Goal: Find specific page/section: Find specific page/section

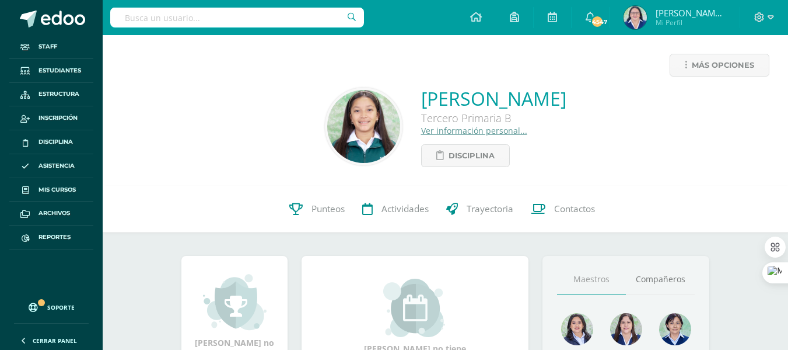
click at [242, 18] on input "text" at bounding box center [237, 18] width 254 height 20
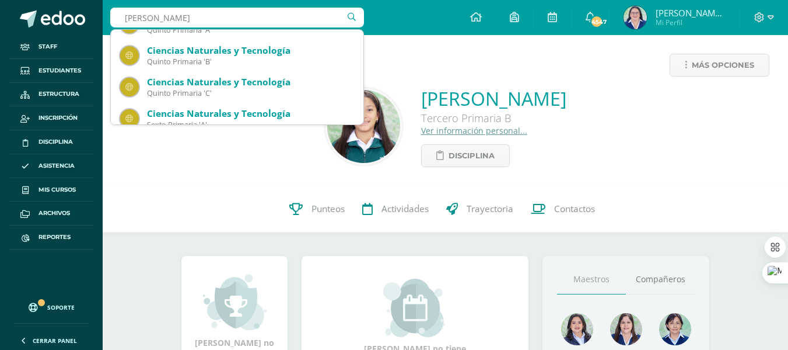
scroll to position [992, 0]
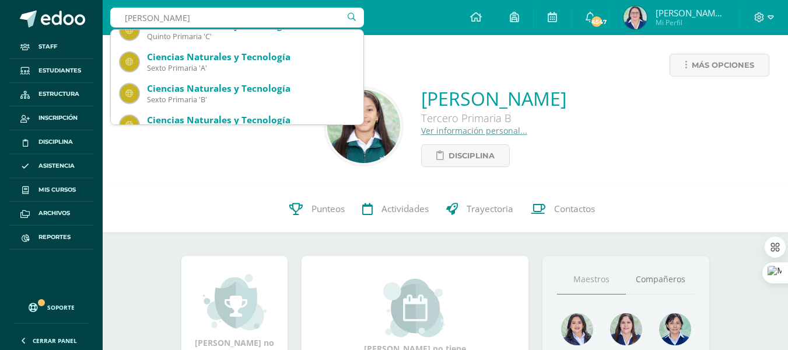
click at [414, 48] on div "Más opciones [PERSON_NAME] Tercero Primaria B Ver información personal... Disci…" at bounding box center [446, 110] width 686 height 151
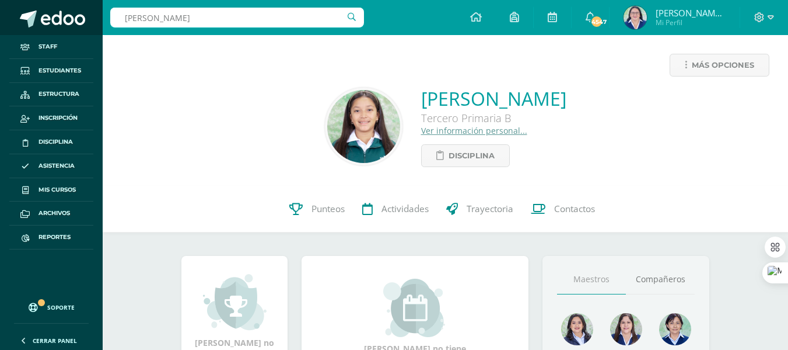
drag, startPoint x: 198, startPoint y: 18, endPoint x: 81, endPoint y: 19, distance: 117.3
click at [81, 19] on body "Staff Estudiantes Estructura Inscripción Disciplina Asistencia Mis cursos Archi…" at bounding box center [394, 328] width 788 height 657
type input "[PERSON_NAME]"
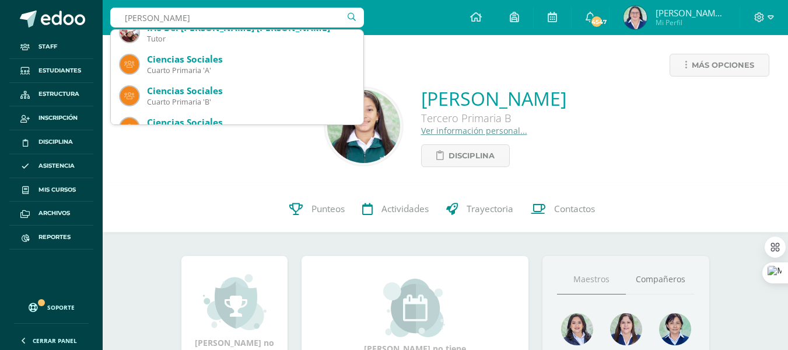
scroll to position [0, 0]
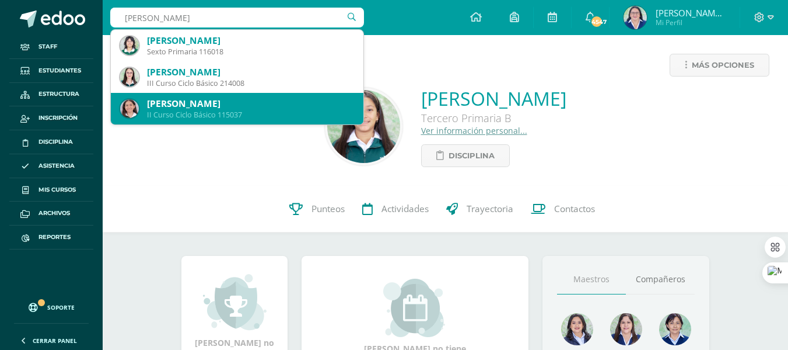
click at [286, 103] on div "[PERSON_NAME]" at bounding box center [250, 103] width 207 height 12
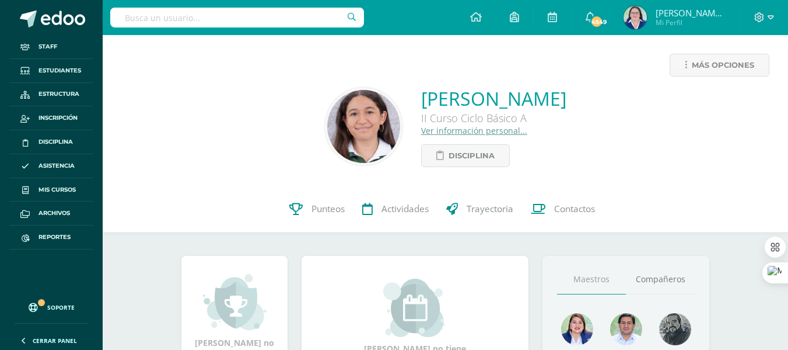
click at [204, 13] on input "text" at bounding box center [237, 18] width 254 height 20
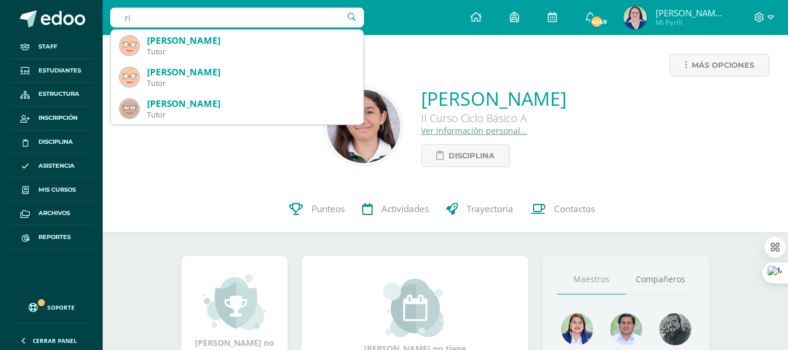
type input "r"
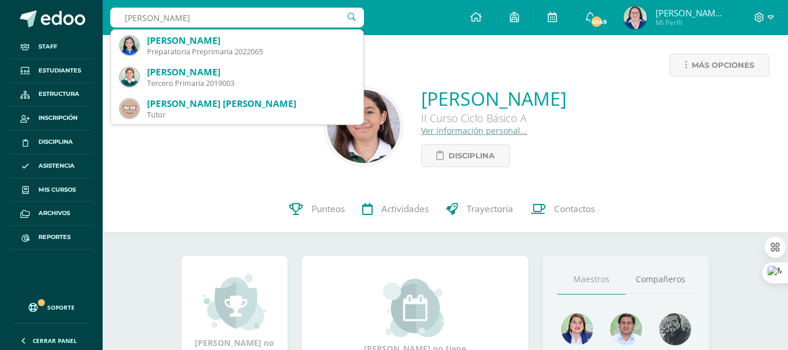
drag, startPoint x: 181, startPoint y: 14, endPoint x: 54, endPoint y: -5, distance: 128.1
click at [54, 0] on html "Staff Estudiantes Estructura Inscripción Disciplina Asistencia Mis cursos Archi…" at bounding box center [394, 347] width 788 height 695
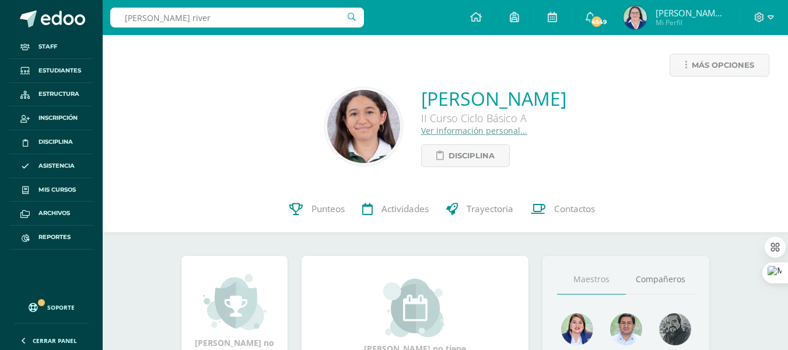
type input "daniella rivera"
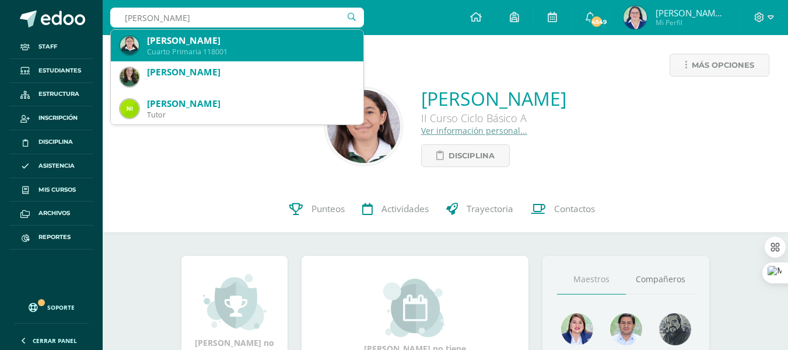
click at [210, 44] on div "Daniella Montserrat Rivera Monroy" at bounding box center [250, 40] width 207 height 12
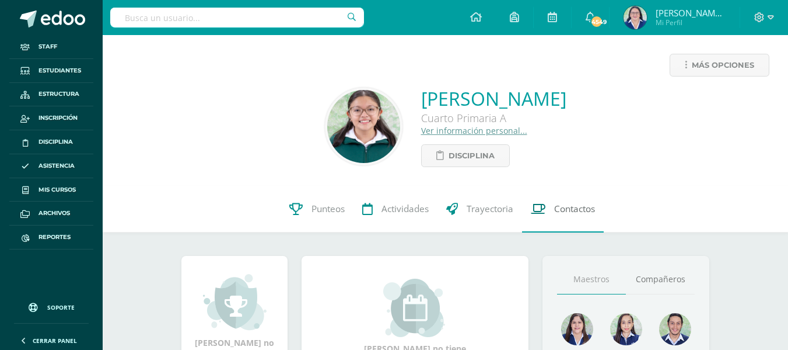
click at [561, 205] on span "Contactos" at bounding box center [574, 209] width 41 height 12
